Goal: Task Accomplishment & Management: Complete application form

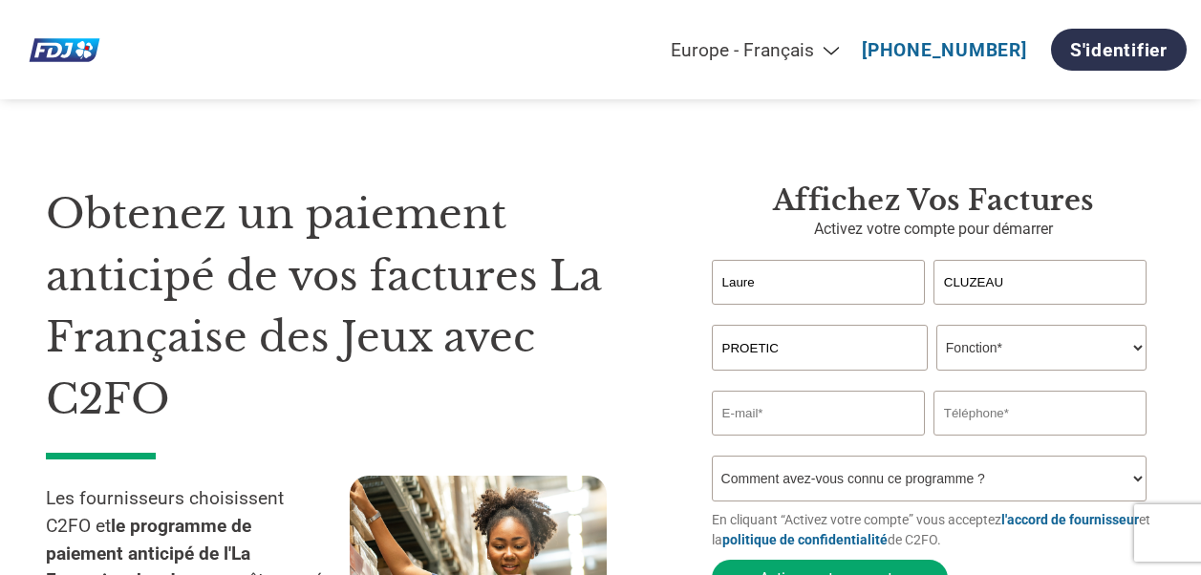
select select "fr-FR"
select select "CFO"
click at [936, 327] on select "Fonction* Directeur administratif et financier Responsable crédit Contrôleur de…" at bounding box center [1041, 348] width 210 height 46
click at [810, 422] on input "email" at bounding box center [818, 413] width 213 height 45
click at [724, 413] on input "email" at bounding box center [818, 413] width 213 height 45
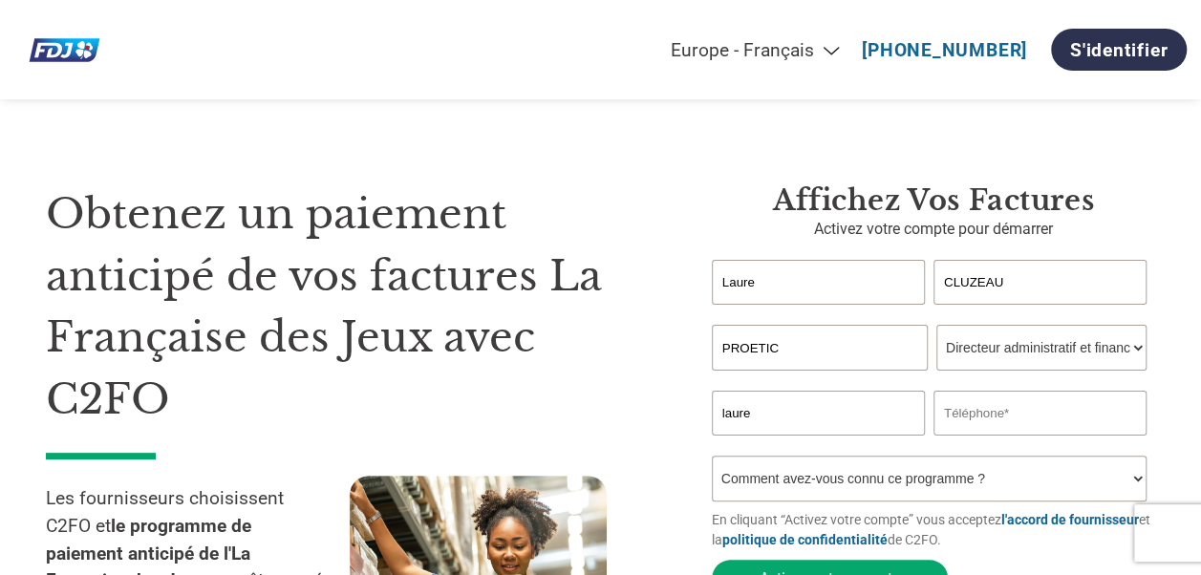
click at [724, 413] on input "laure" at bounding box center [818, 413] width 213 height 45
click at [727, 416] on input "laure" at bounding box center [818, 413] width 213 height 45
type input "laure.cluzeau@proetic.fr"
type input "0180493429"
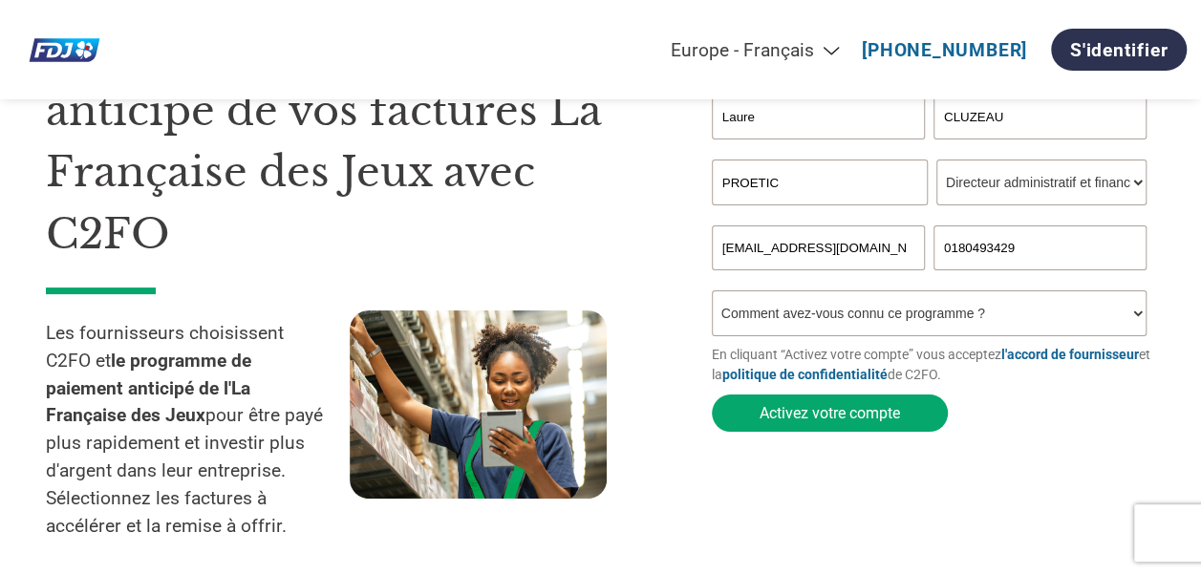
scroll to position [191, 0]
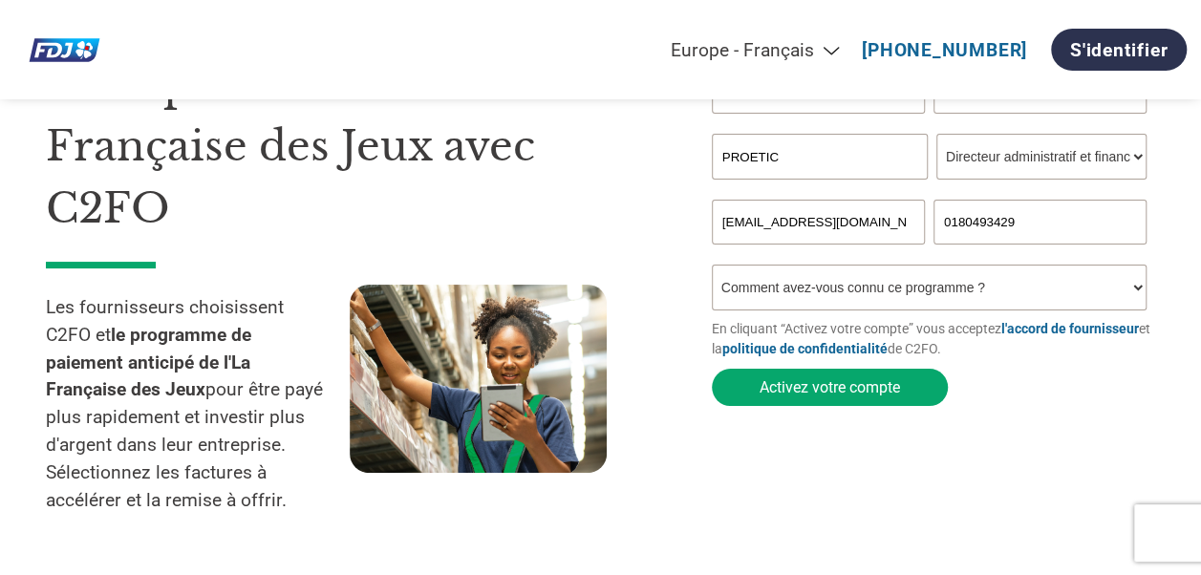
click at [867, 287] on select "Comment avez-vous connu ce programme ? Par courrier Par e-mail Sur les réseaux …" at bounding box center [929, 288] width 435 height 46
click at [825, 294] on select "Comment avez-vous connu ce programme ? Par courrier Par e-mail Sur les réseaux …" at bounding box center [929, 288] width 435 height 46
click at [879, 294] on select "Comment avez-vous connu ce programme ? Par courrier Par e-mail Sur les réseaux …" at bounding box center [929, 288] width 435 height 46
click at [1133, 291] on select "Comment avez-vous connu ce programme ? Par courrier Par e-mail Sur les réseaux …" at bounding box center [929, 288] width 435 height 46
click at [841, 299] on select "Comment avez-vous connu ce programme ? Par courrier Par e-mail Sur les réseaux …" at bounding box center [929, 288] width 435 height 46
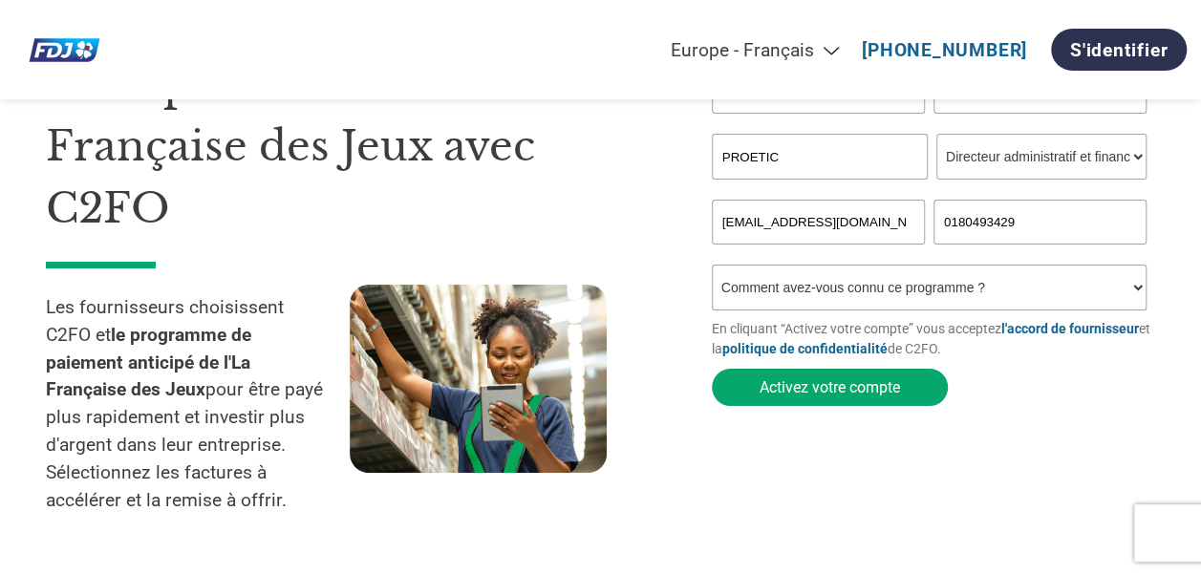
click at [764, 296] on select "Comment avez-vous connu ce programme ? Par courrier Par e-mail Sur les réseaux …" at bounding box center [929, 288] width 435 height 46
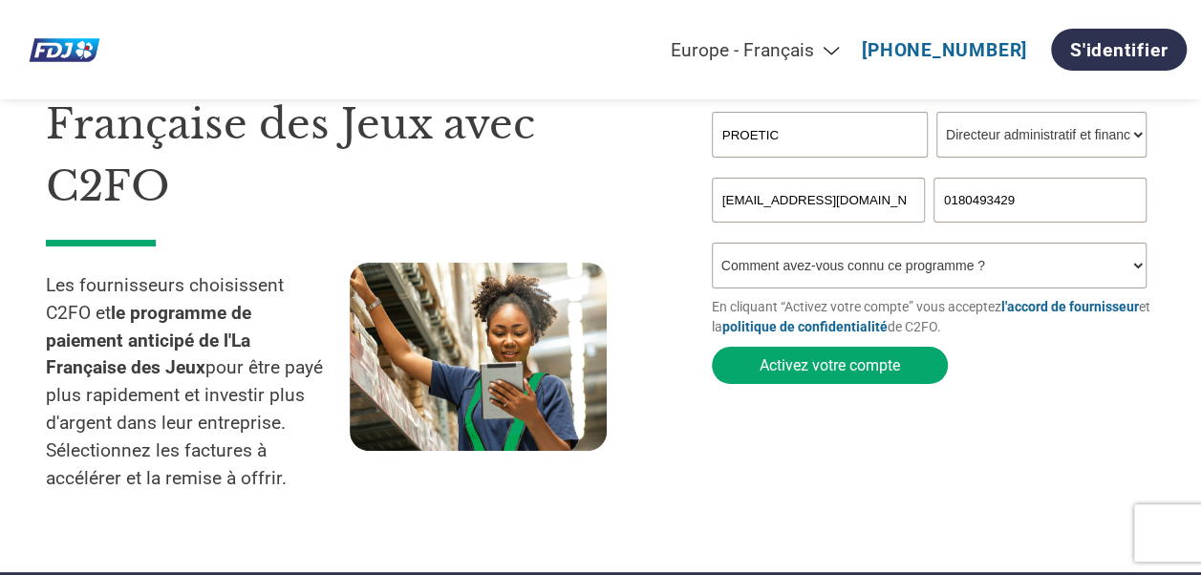
scroll to position [573, 0]
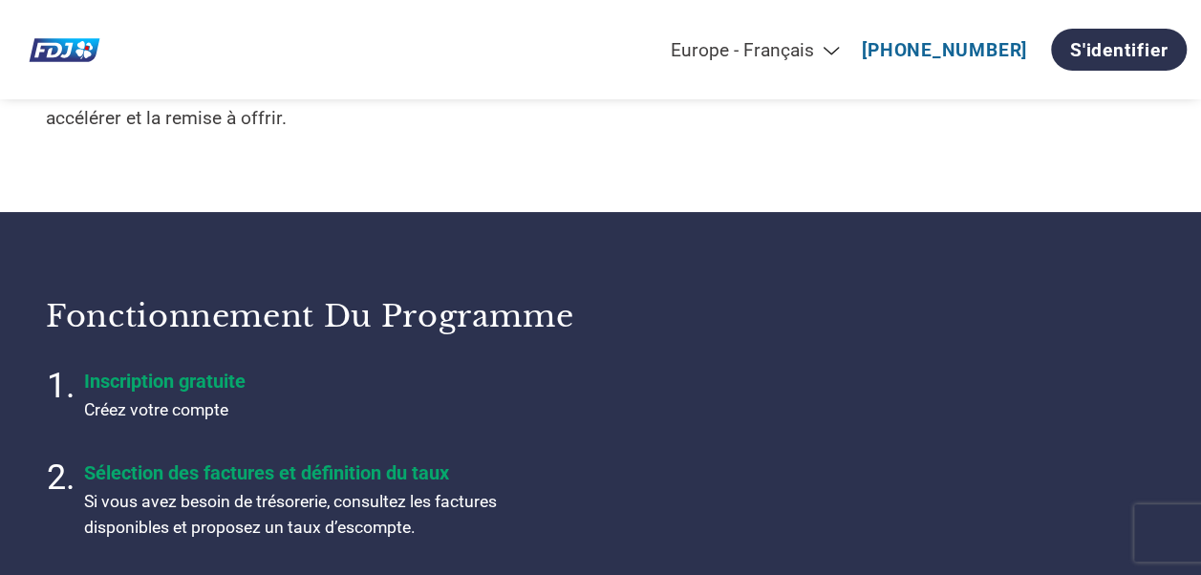
click at [828, 302] on div "Fonctionnement du programme Inscription gratuite Créez votre compte Sélection d…" at bounding box center [600, 490] width 1109 height 434
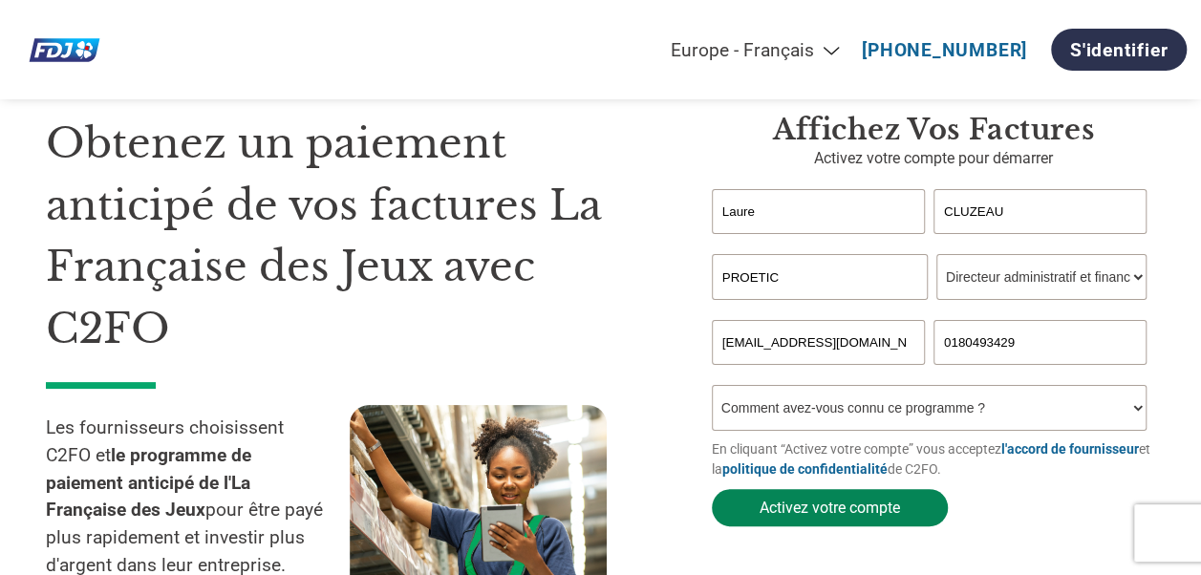
scroll to position [191, 0]
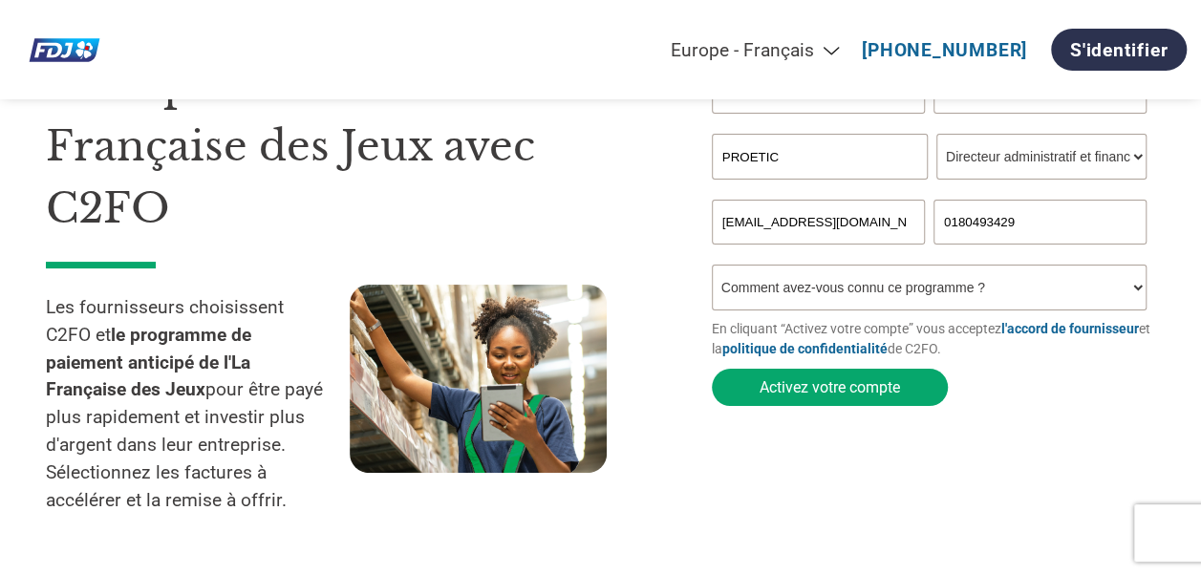
click at [864, 293] on select "Comment avez-vous connu ce programme ? Par courrier Par e-mail Sur les réseaux …" at bounding box center [929, 288] width 435 height 46
select select "Other"
click at [712, 269] on select "Comment avez-vous connu ce programme ? Par courrier Par e-mail Sur les réseaux …" at bounding box center [929, 288] width 435 height 46
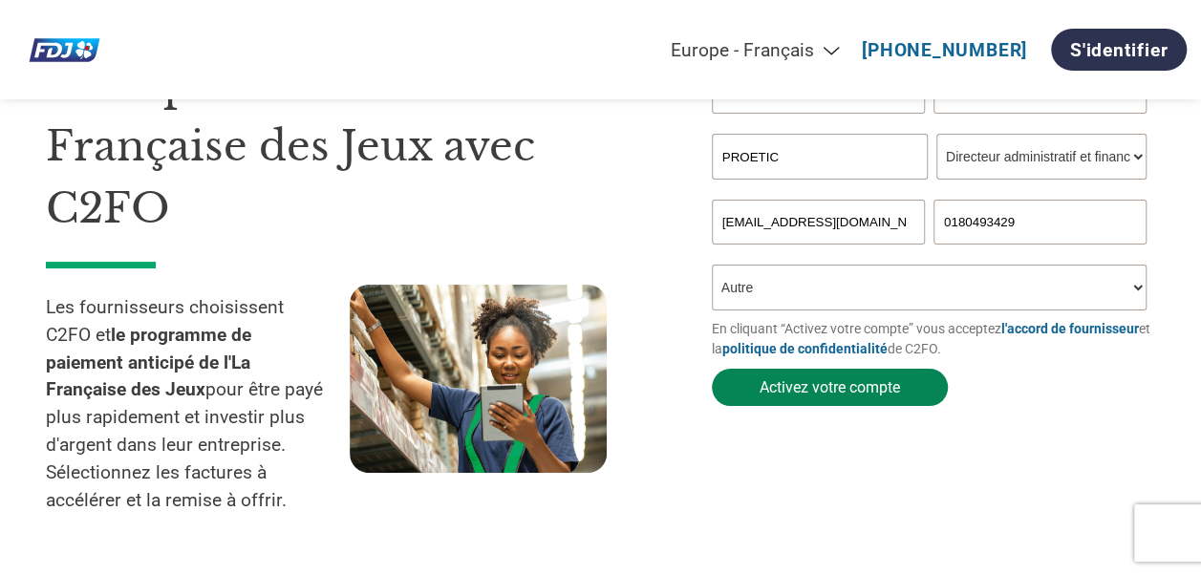
click at [814, 392] on button "Activez votre compte" at bounding box center [830, 387] width 236 height 37
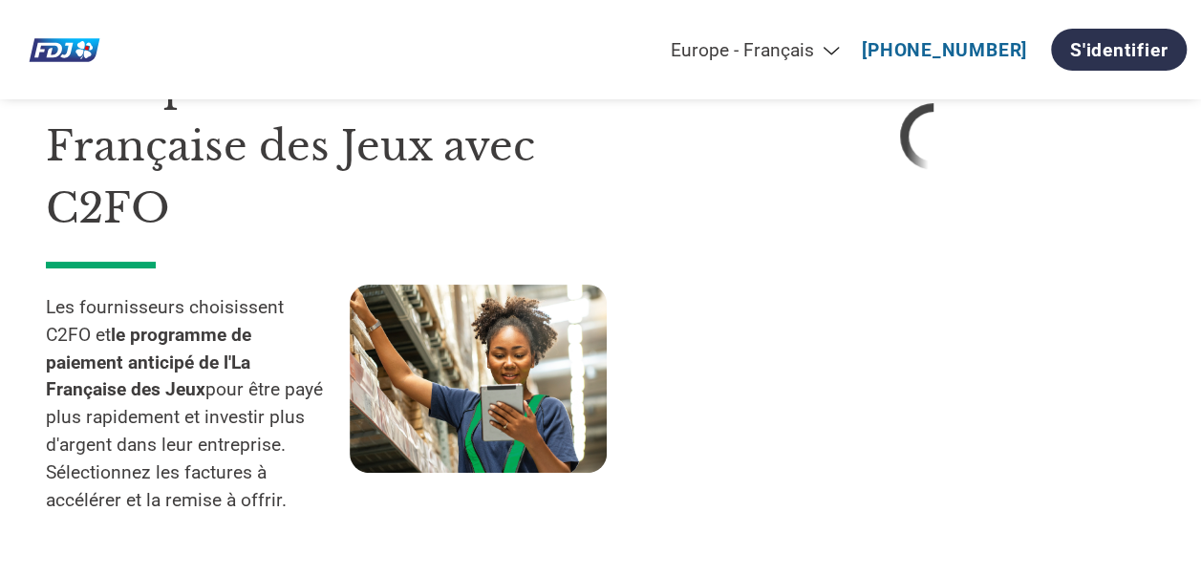
select select "fr-FR"
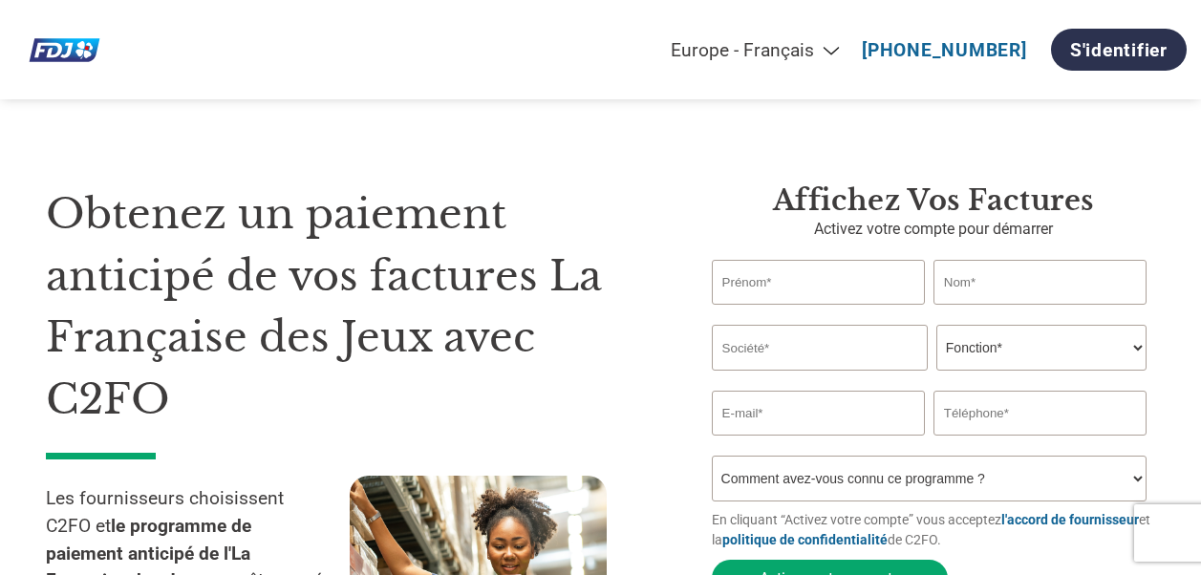
select select "fr-FR"
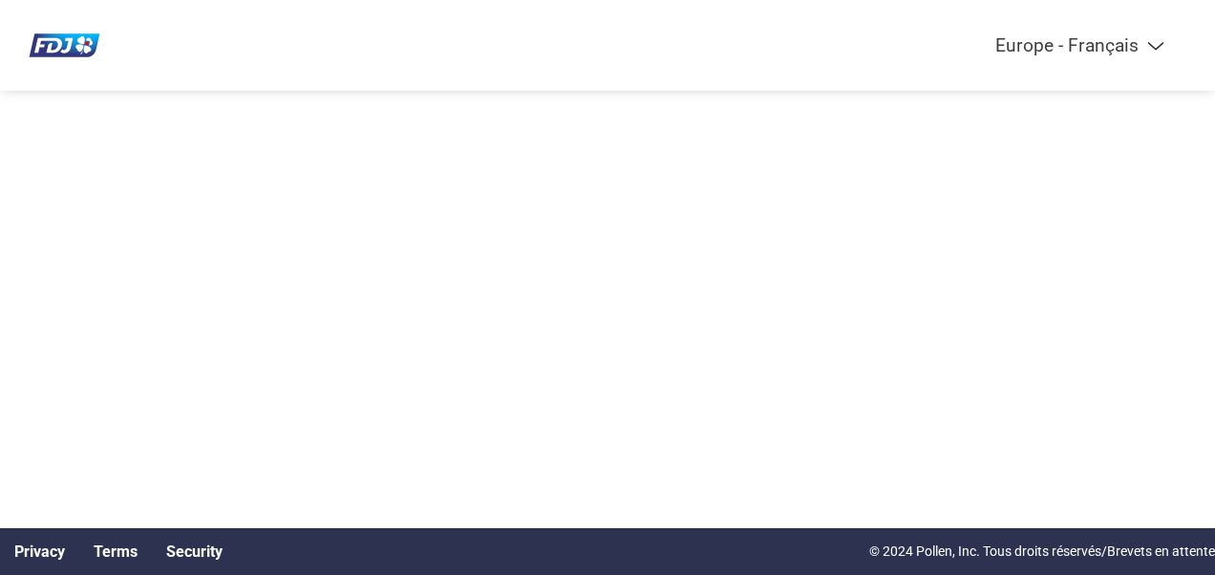
select select "fr-FR"
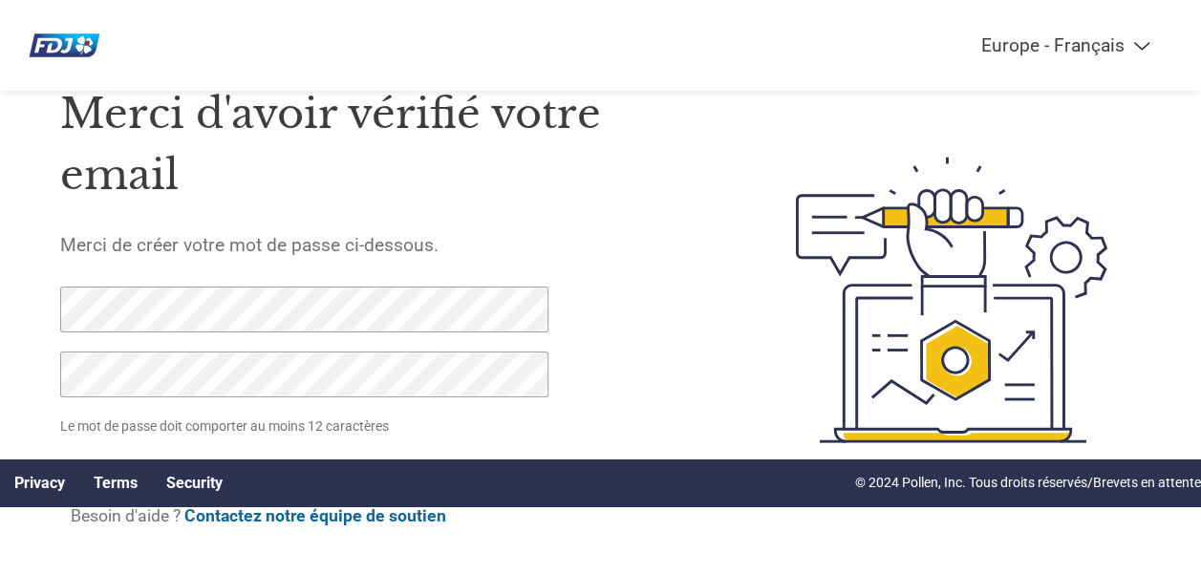
scroll to position [87, 0]
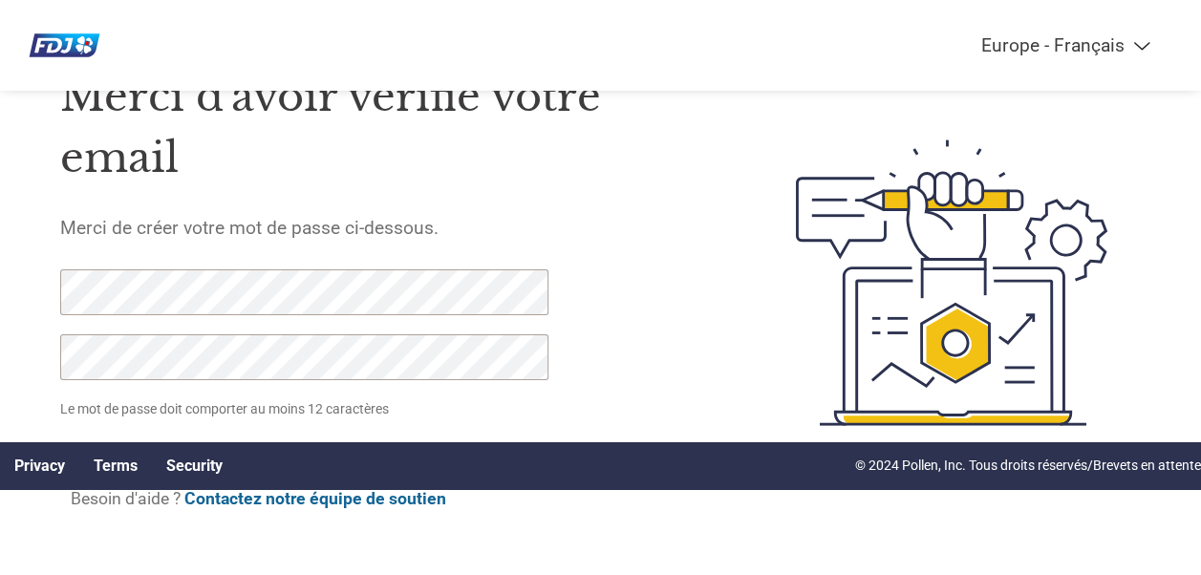
click at [694, 358] on div "Merci d'avoir vérifié votre email Merci de créer votre mot de passe ci-dessous.…" at bounding box center [384, 282] width 649 height 489
click at [204, 399] on p "Le mot de passe doit comporter au moins 12 caractères" at bounding box center [306, 409] width 493 height 20
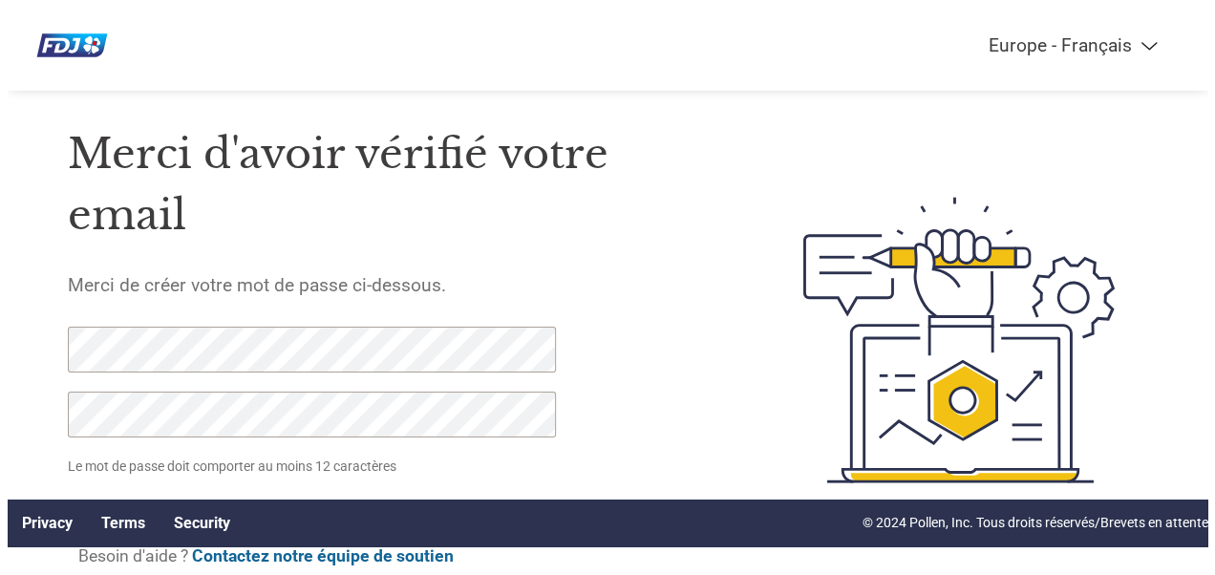
scroll to position [0, 0]
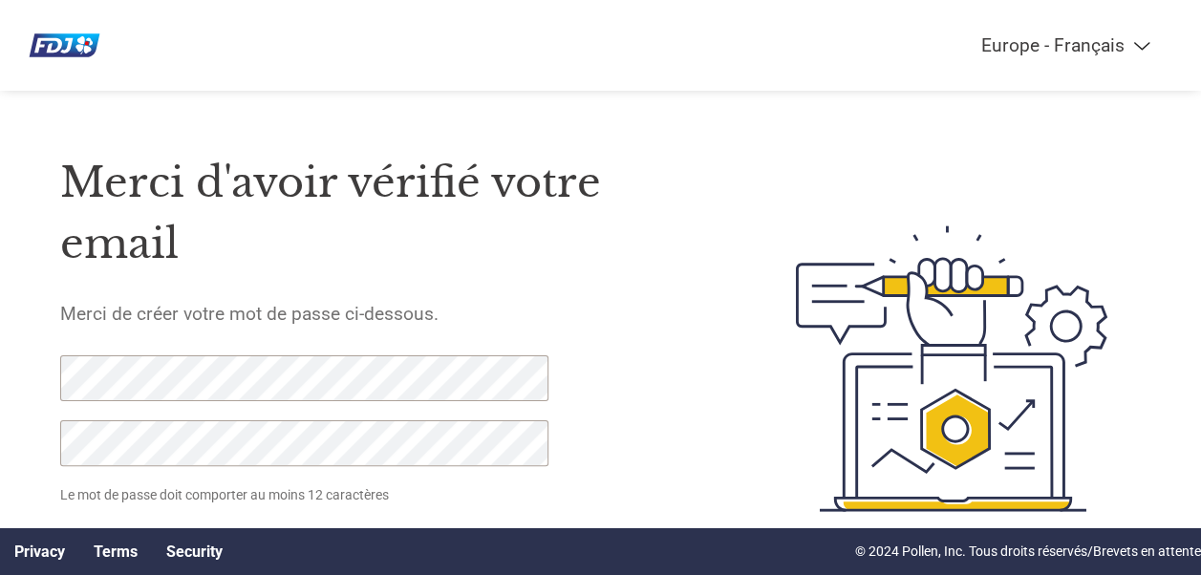
click input "Valider le mot de passe" at bounding box center [186, 546] width 252 height 37
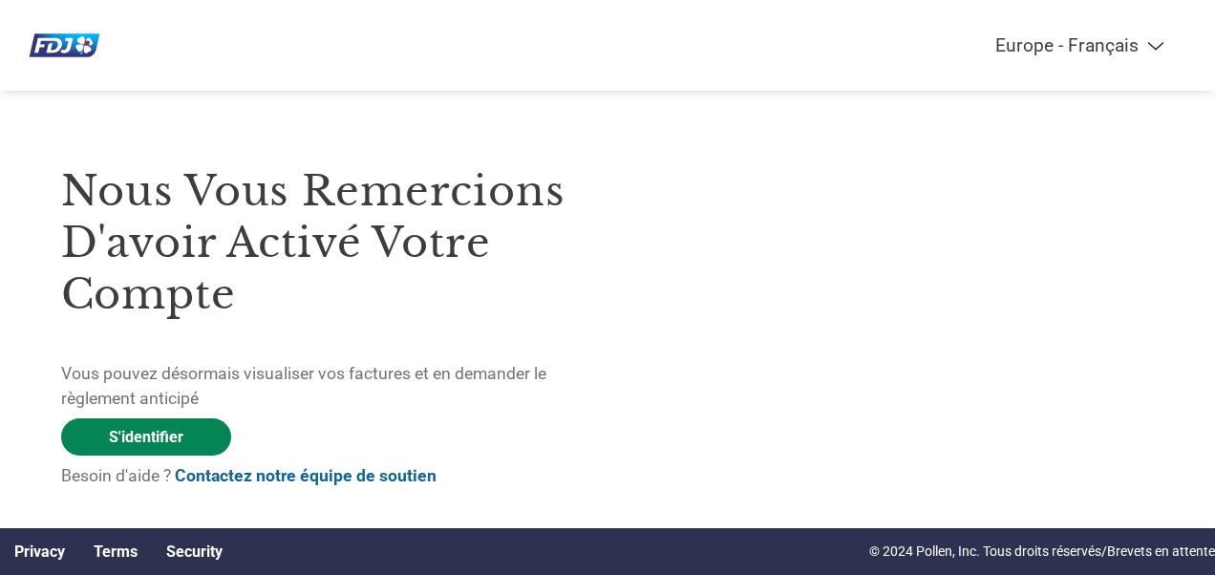
click at [141, 437] on link "S'identifier" at bounding box center [146, 436] width 170 height 37
